Goal: Task Accomplishment & Management: Use online tool/utility

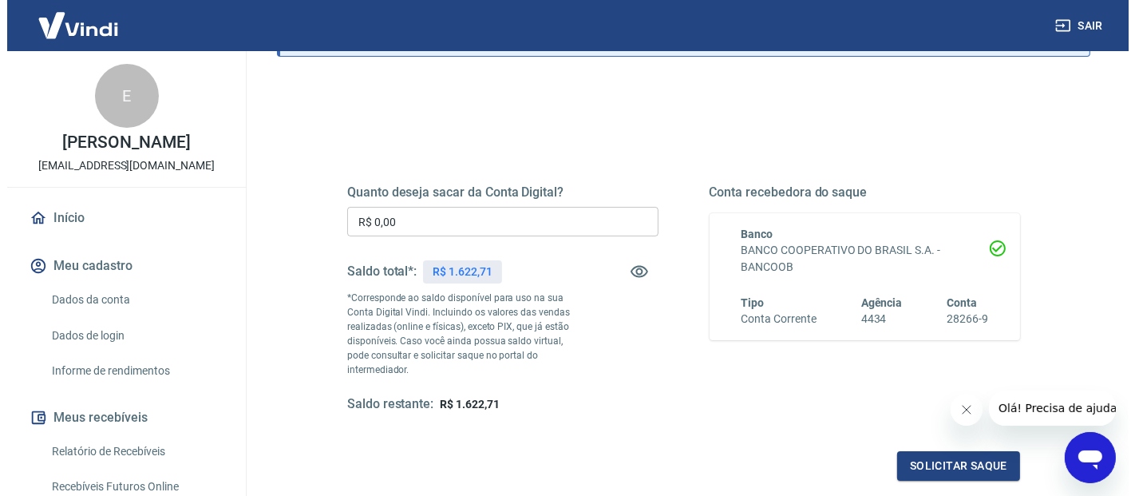
scroll to position [177, 0]
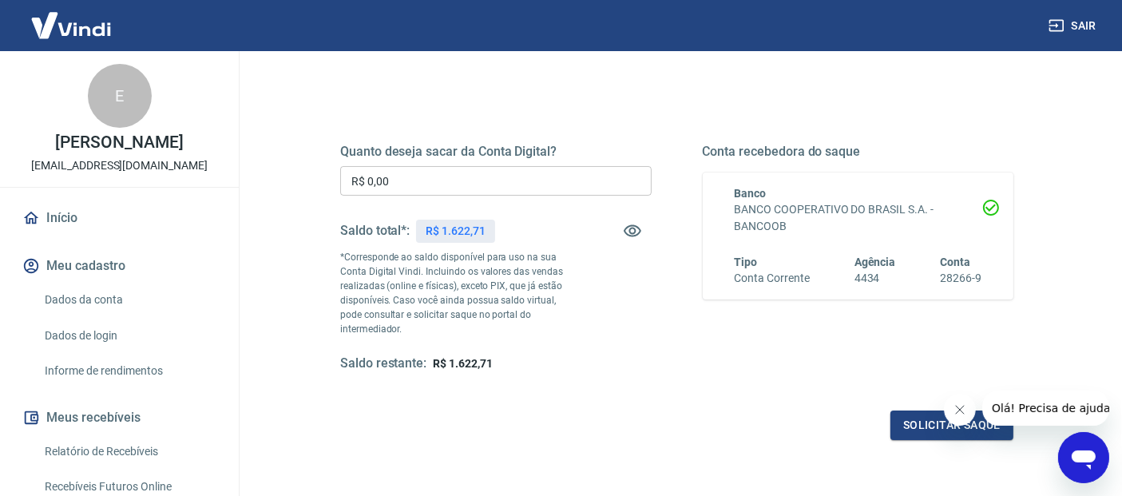
click at [484, 181] on input "R$ 0,00" at bounding box center [495, 181] width 311 height 30
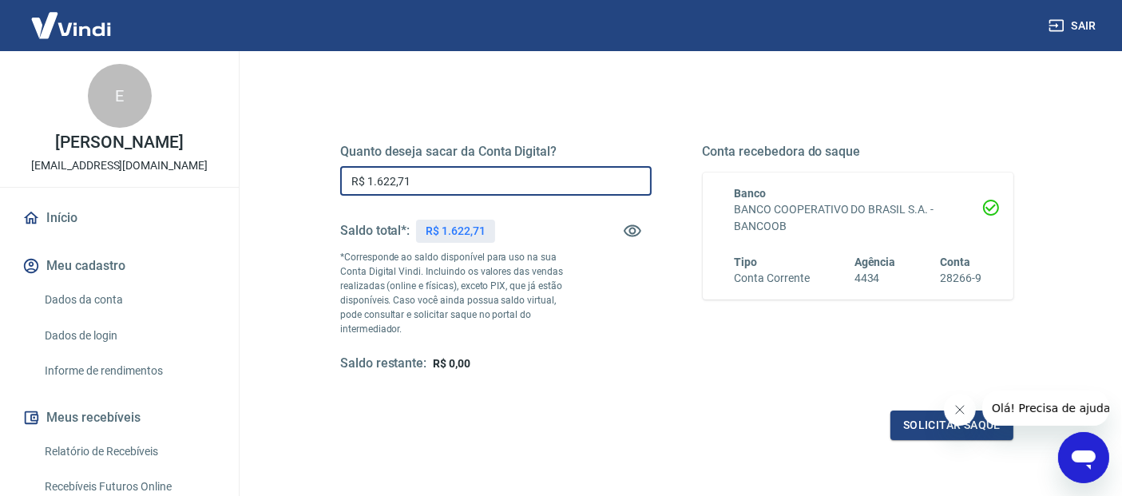
type input "R$ 1.622,71"
click at [547, 215] on div "Saldo total*: R$ 1.622,71" at bounding box center [495, 231] width 311 height 38
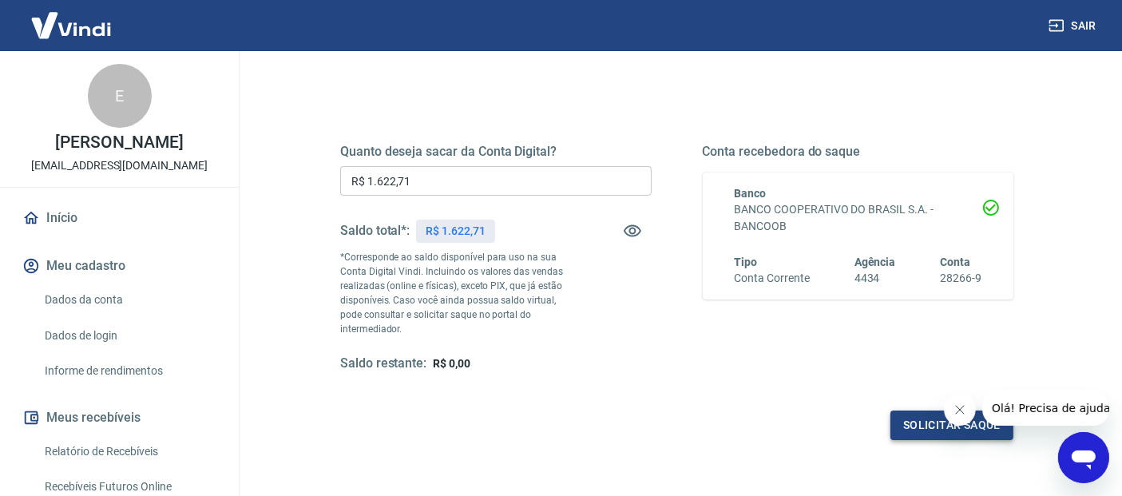
click at [912, 430] on button "Solicitar saque" at bounding box center [951, 425] width 123 height 30
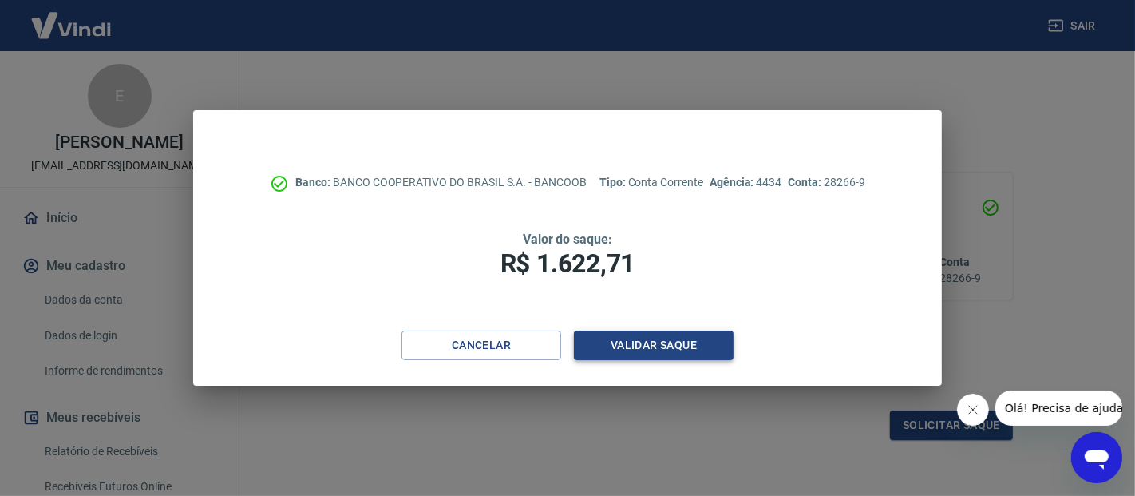
click at [652, 351] on button "Validar saque" at bounding box center [654, 346] width 160 height 30
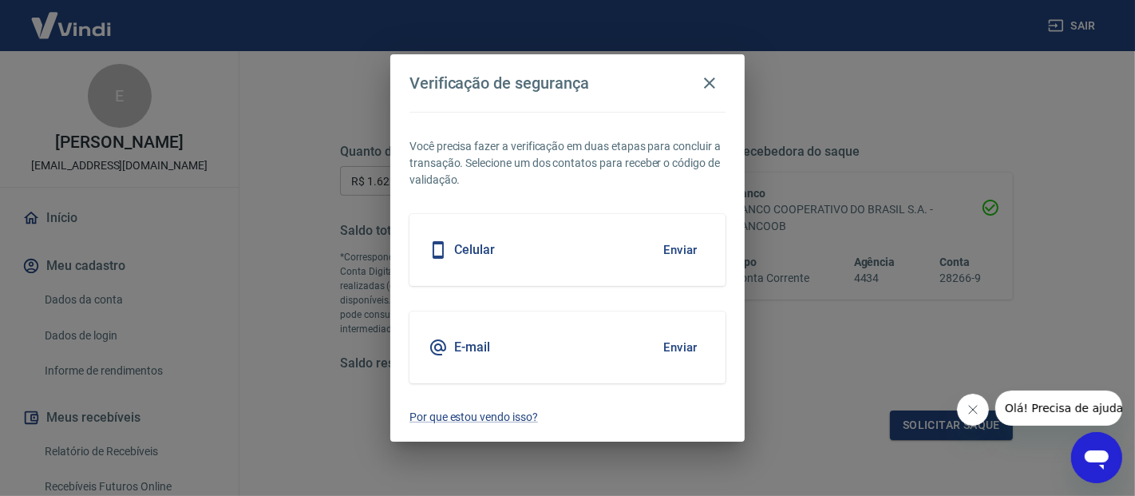
click at [682, 252] on button "Enviar" at bounding box center [681, 250] width 52 height 34
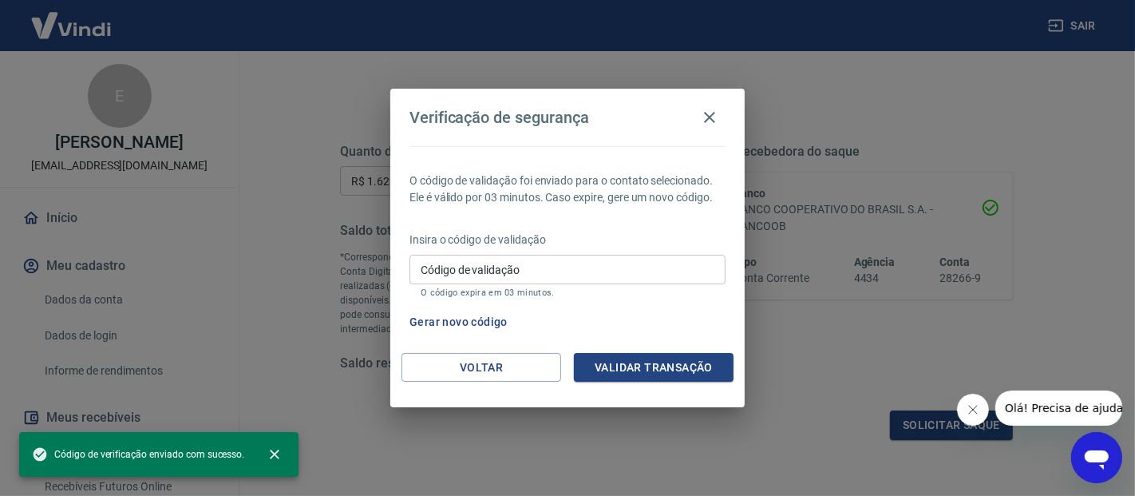
click at [568, 267] on input "Código de validação" at bounding box center [568, 270] width 316 height 30
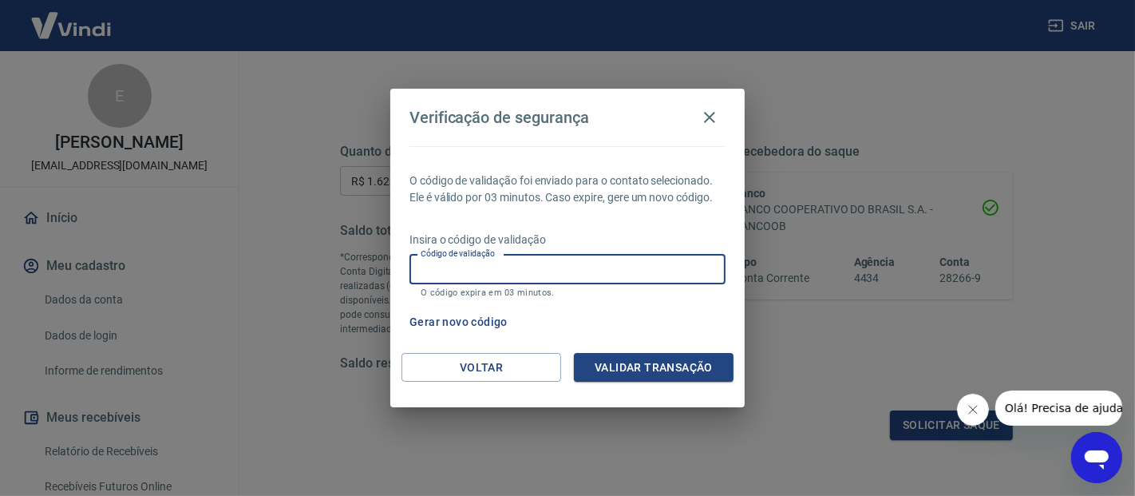
drag, startPoint x: 616, startPoint y: 220, endPoint x: 450, endPoint y: 265, distance: 173.0
click at [448, 264] on div "Código de validação Código de validação O código expira em 03 minutos." at bounding box center [568, 276] width 316 height 43
drag, startPoint x: 454, startPoint y: 270, endPoint x: 437, endPoint y: 267, distance: 17.9
click at [437, 267] on input "Código de validação" at bounding box center [568, 270] width 316 height 30
type input "472424"
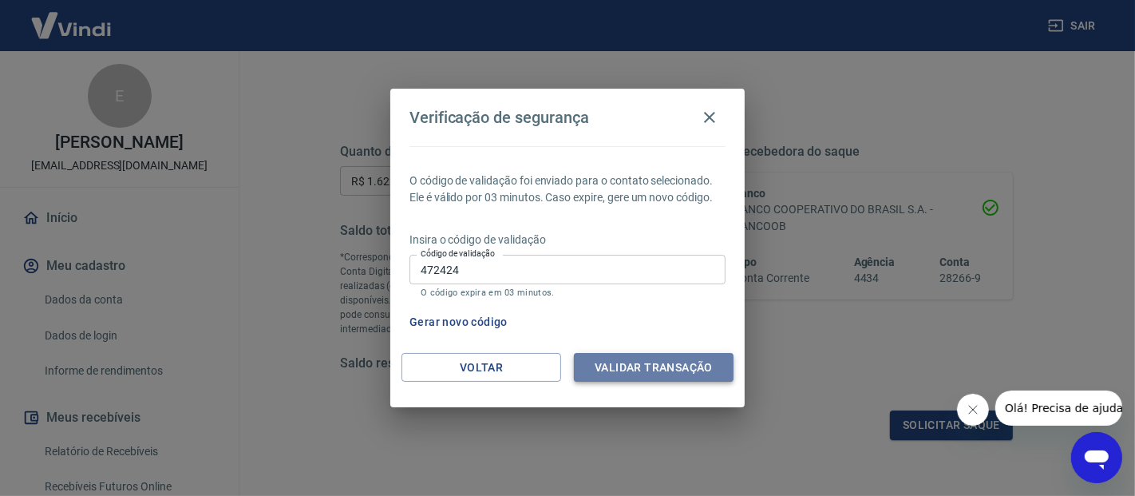
click at [640, 371] on button "Validar transação" at bounding box center [654, 368] width 160 height 30
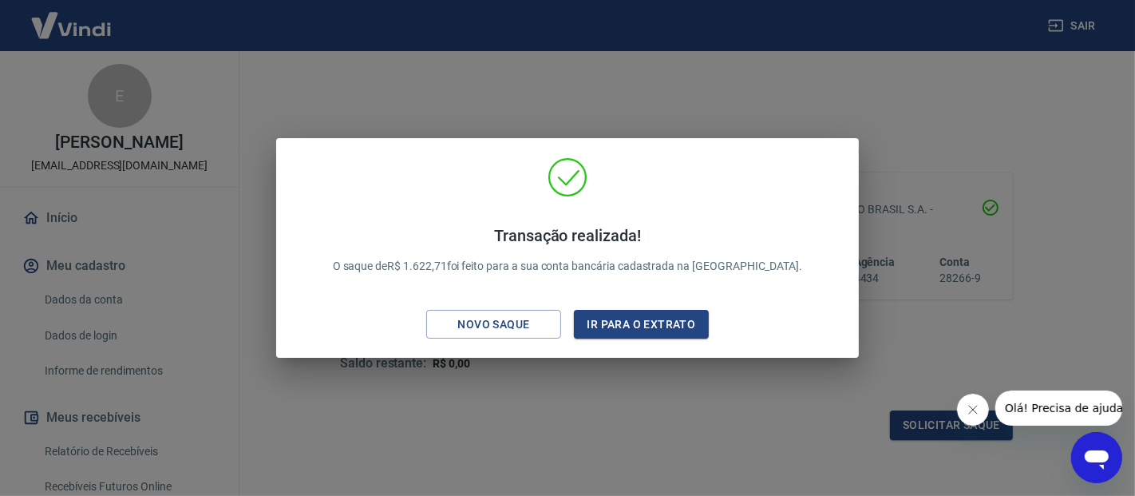
click at [882, 124] on div "Transação realizada! O saque de R$ 1.622,71 foi feito para a sua conta bancária…" at bounding box center [567, 248] width 1135 height 496
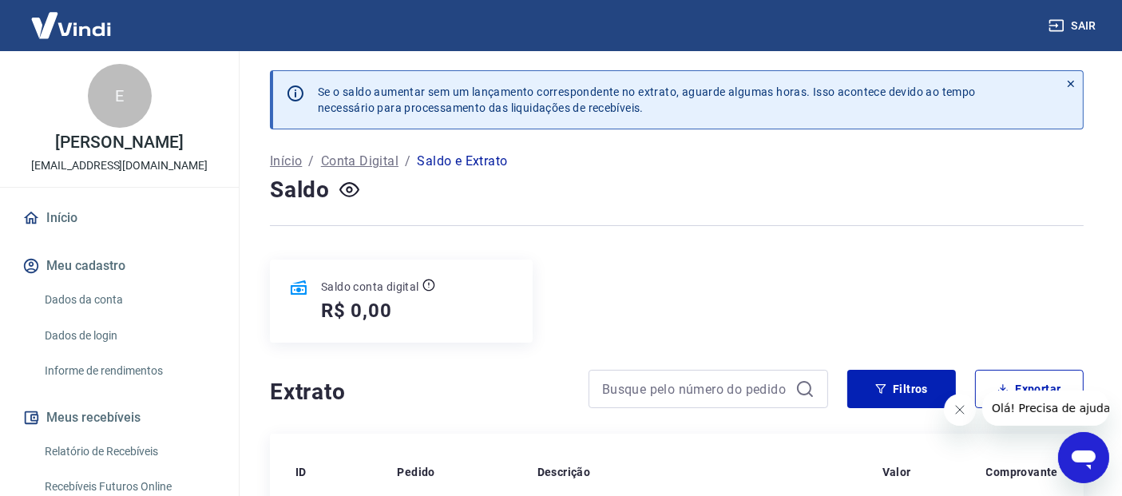
click at [366, 163] on p "Conta Digital" at bounding box center [359, 161] width 77 height 19
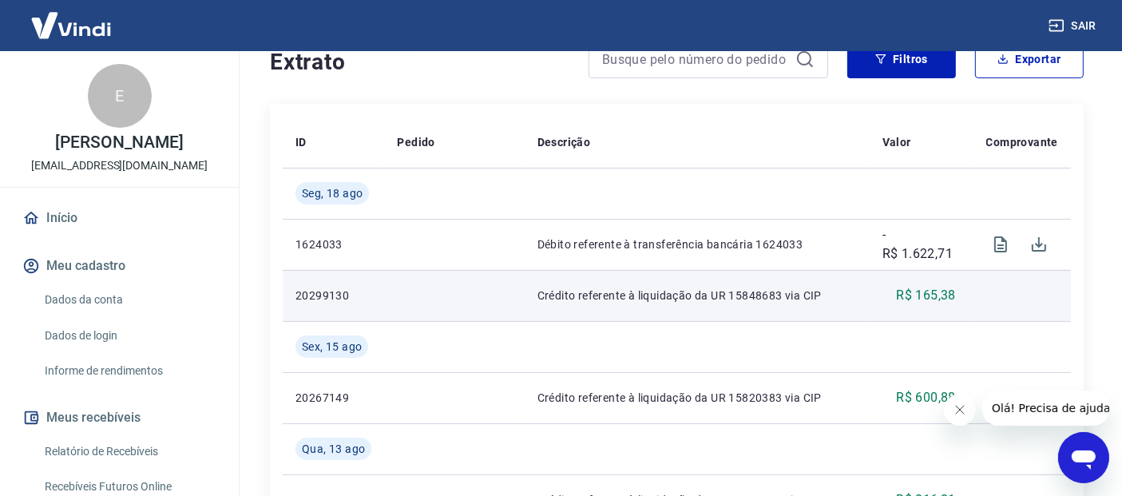
scroll to position [330, 0]
